Goal: Task Accomplishment & Management: Use online tool/utility

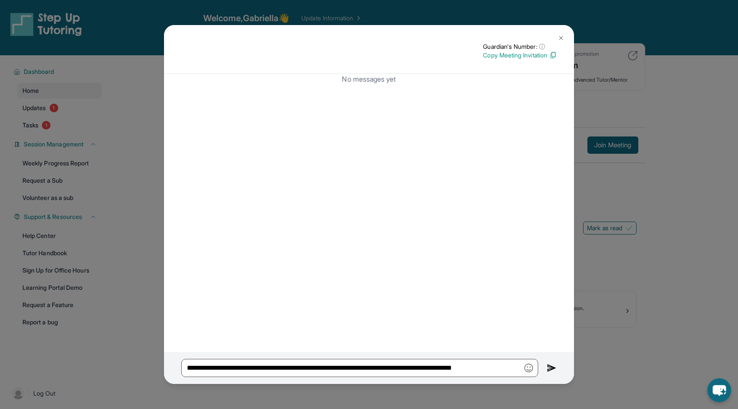
click at [563, 38] on img at bounding box center [560, 38] width 7 height 7
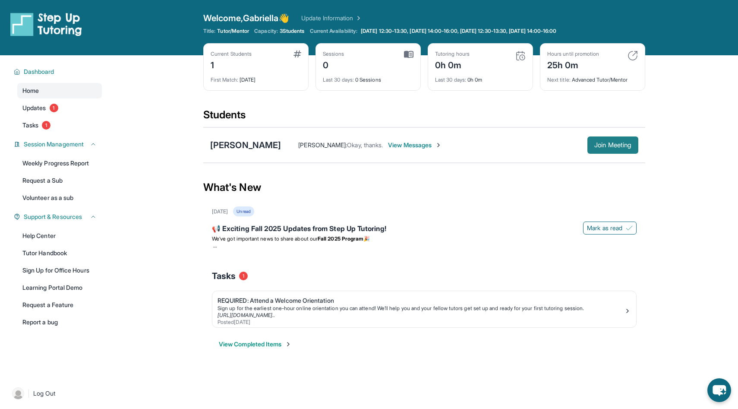
click at [597, 146] on span "Join Meeting" at bounding box center [612, 144] width 37 height 5
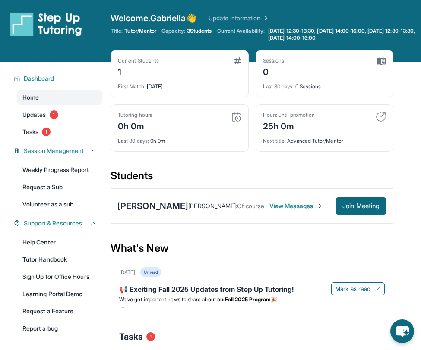
scroll to position [87, 0]
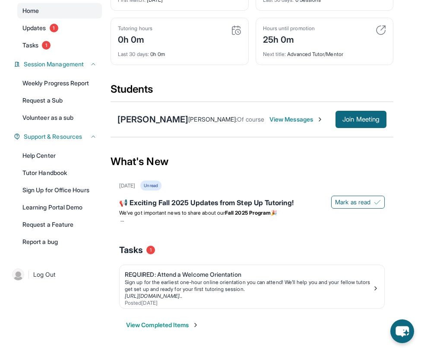
click at [148, 126] on div "[PERSON_NAME] [PERSON_NAME] : Of course View Messages Join Meeting" at bounding box center [251, 119] width 283 height 35
click at [143, 119] on div "[PERSON_NAME]" at bounding box center [152, 119] width 71 height 12
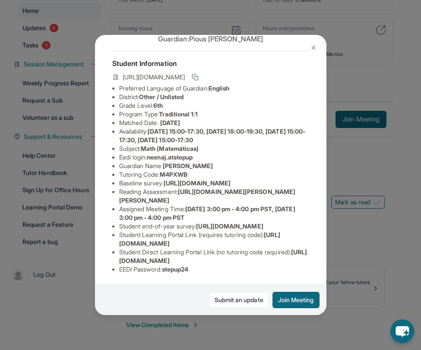
scroll to position [100, 309]
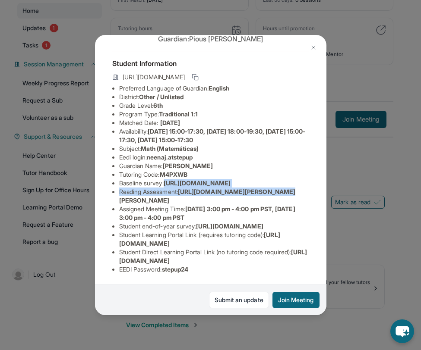
drag, startPoint x: 119, startPoint y: 125, endPoint x: 275, endPoint y: 148, distance: 157.9
click at [275, 148] on div "Neena Joseph Guardian: Pious Joseph Student Information https://student-portal.…" at bounding box center [210, 175] width 231 height 280
copy ul "https://airtable.com/apprlfn8WjpjBUn2G/shrK0QR6AaNyG5psY?prefill_Type%20of%20Fo…"
